Goal: Task Accomplishment & Management: Use online tool/utility

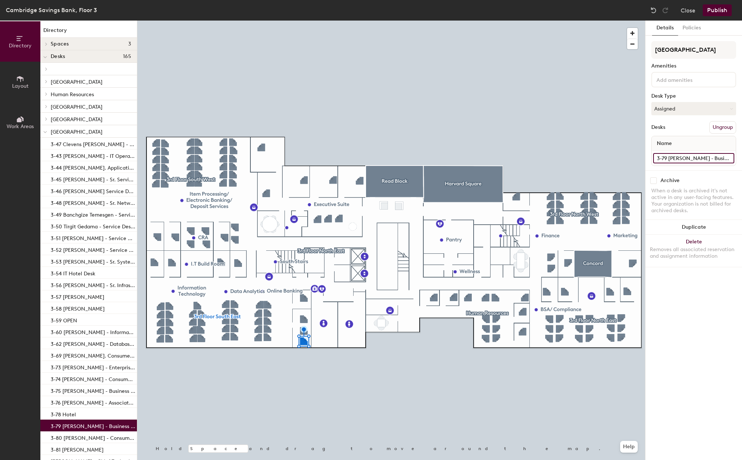
click at [670, 157] on input "3-79 [PERSON_NAME] - Business Product Team Leader" at bounding box center [693, 158] width 81 height 10
type input "3-79 [PERSON_NAME]"
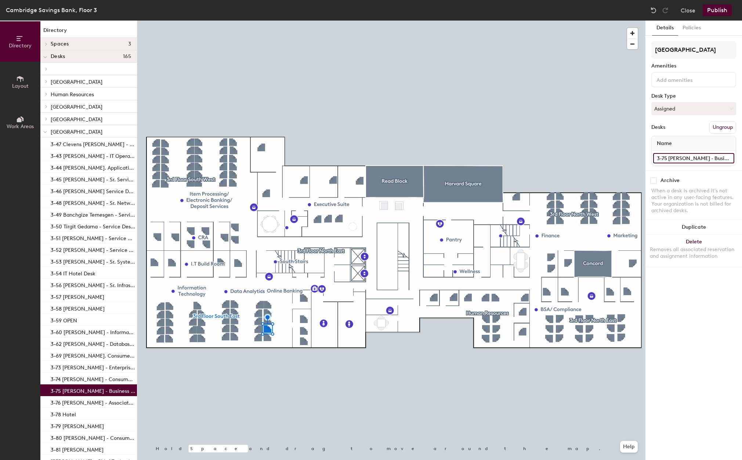
click at [670, 157] on input "3-75 [PERSON_NAME] - Business Product Team Leader" at bounding box center [693, 158] width 81 height 10
click at [669, 159] on input "3-75 [PERSON_NAME] - Business Product Team Leader" at bounding box center [693, 158] width 81 height 10
drag, startPoint x: 669, startPoint y: 159, endPoint x: 728, endPoint y: 160, distance: 59.5
click at [728, 160] on input "3-75 [PERSON_NAME] - Business Product Team Leader" at bounding box center [693, 158] width 81 height 10
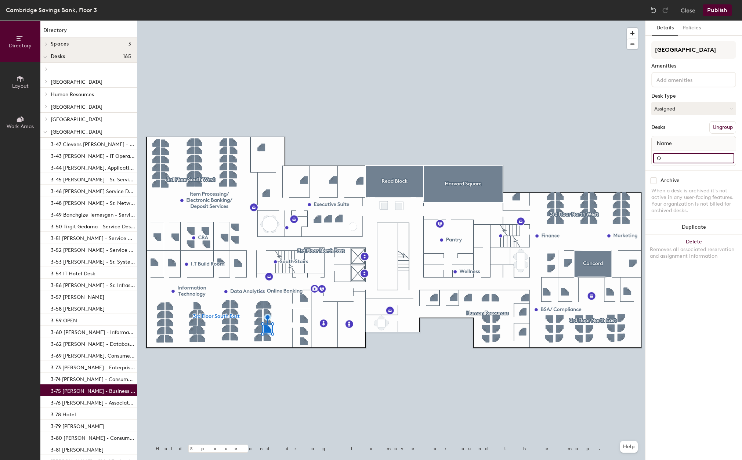
scroll to position [0, 0]
type input "OPEN"
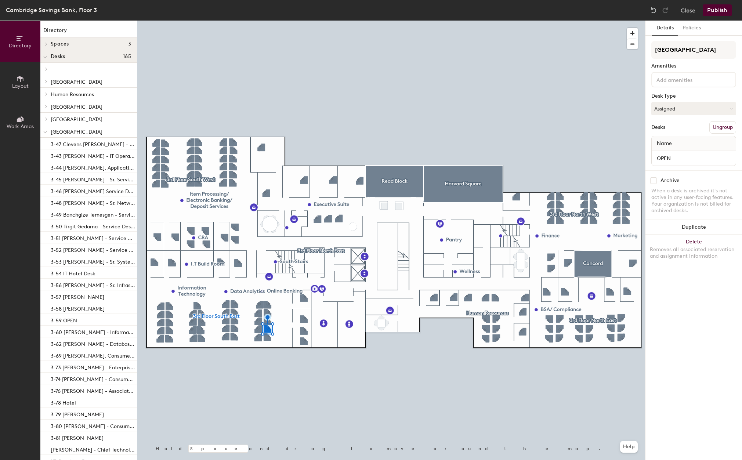
click at [727, 7] on button "Publish" at bounding box center [717, 10] width 29 height 12
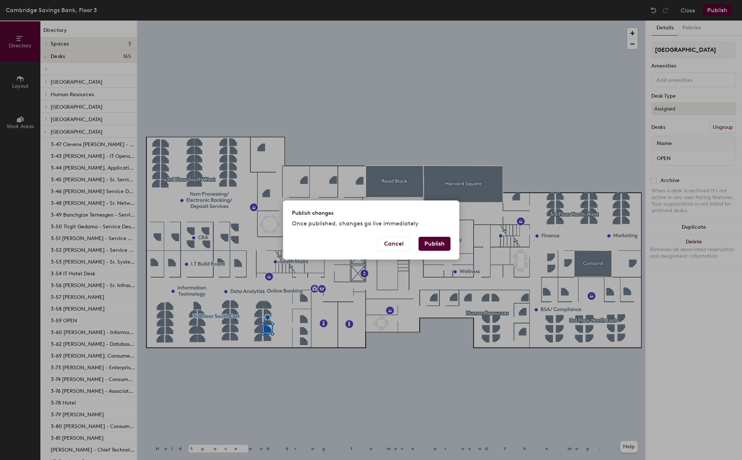
click at [440, 239] on button "Publish" at bounding box center [435, 244] width 32 height 14
